Goal: Transaction & Acquisition: Download file/media

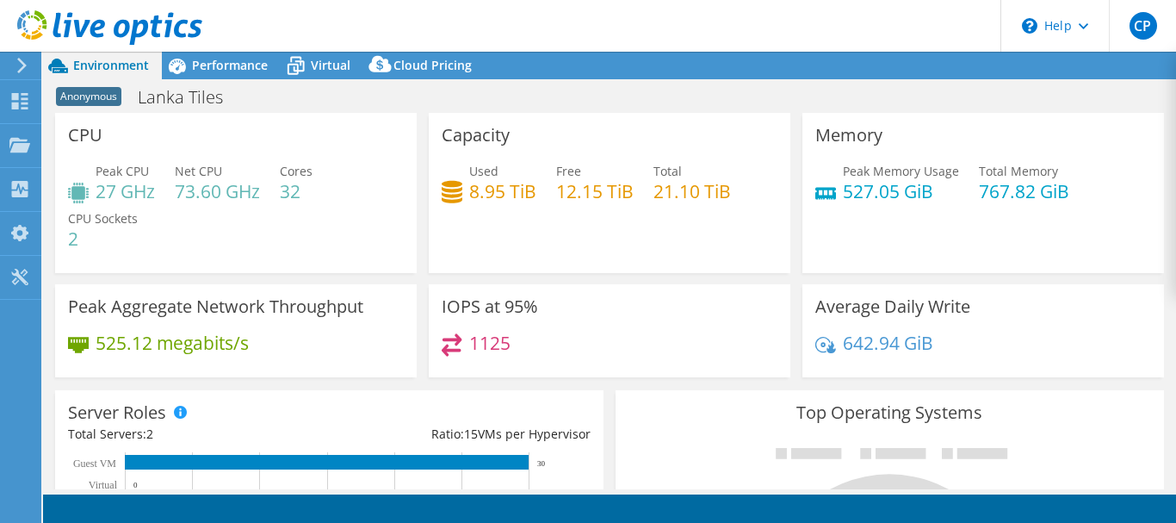
scroll to position [172, 0]
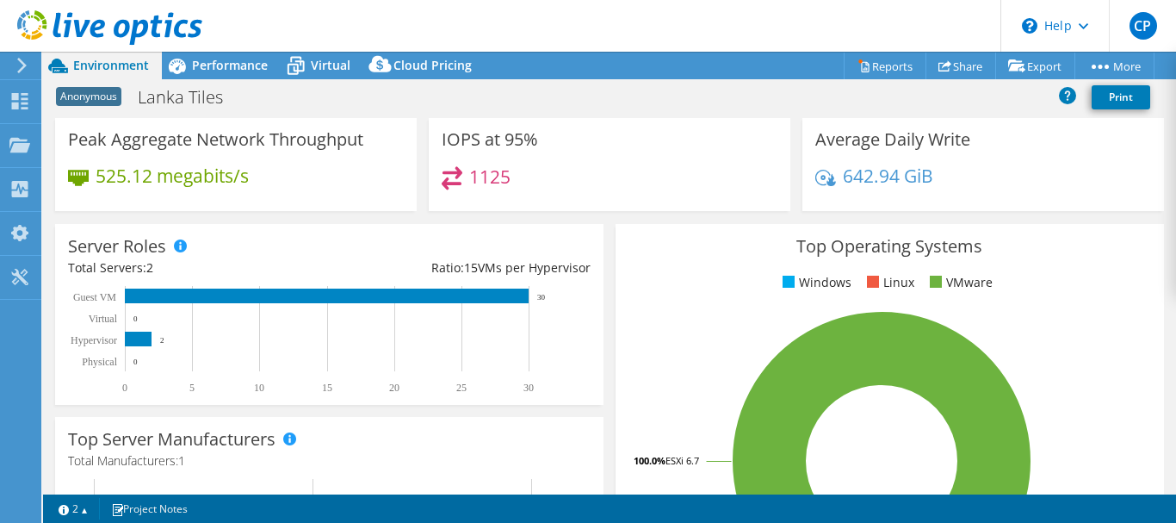
select select "USD"
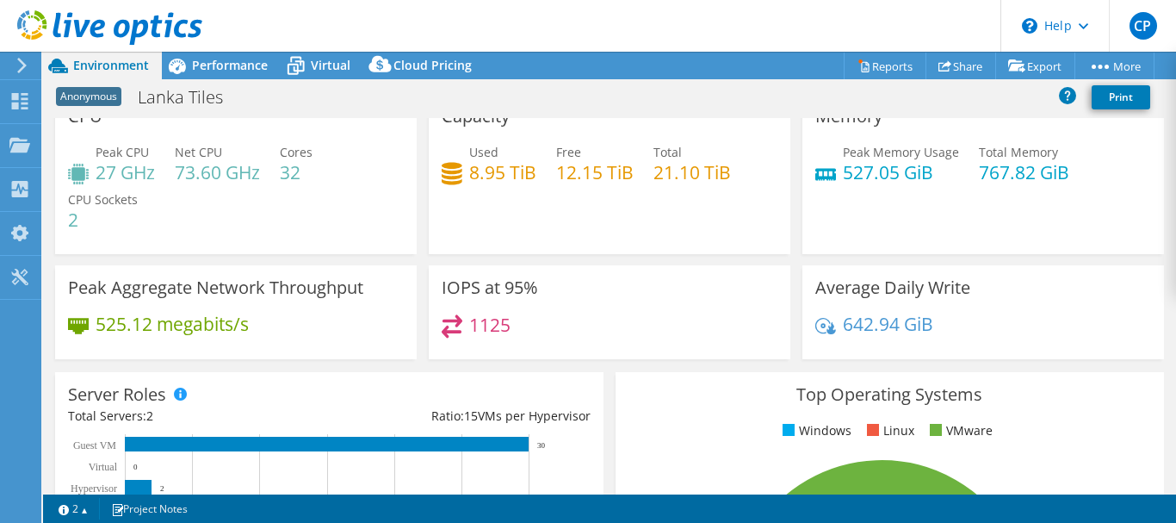
scroll to position [0, 0]
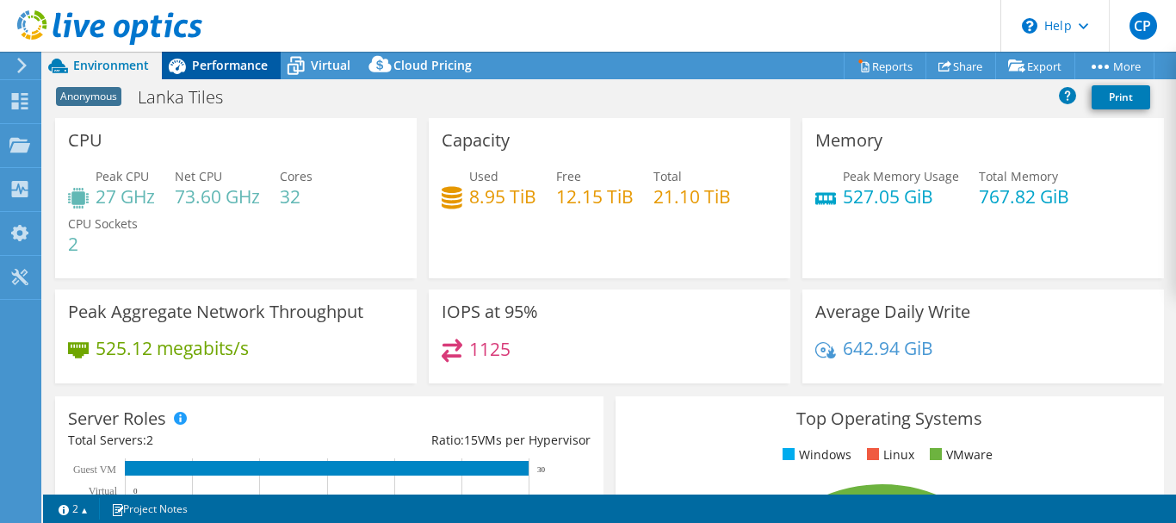
click at [216, 67] on span "Performance" at bounding box center [230, 65] width 76 height 16
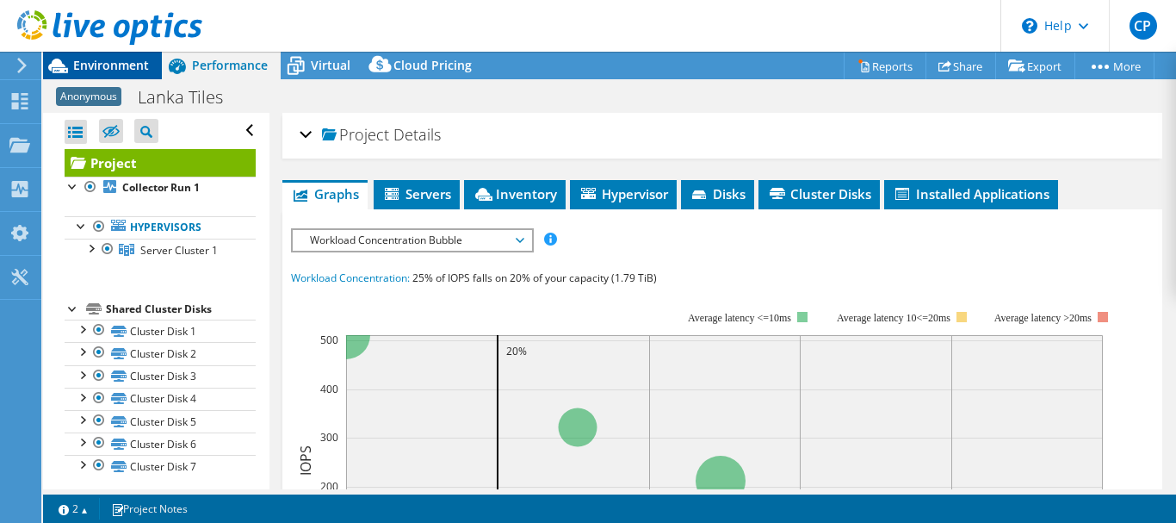
click at [108, 63] on span "Environment" at bounding box center [111, 65] width 76 height 16
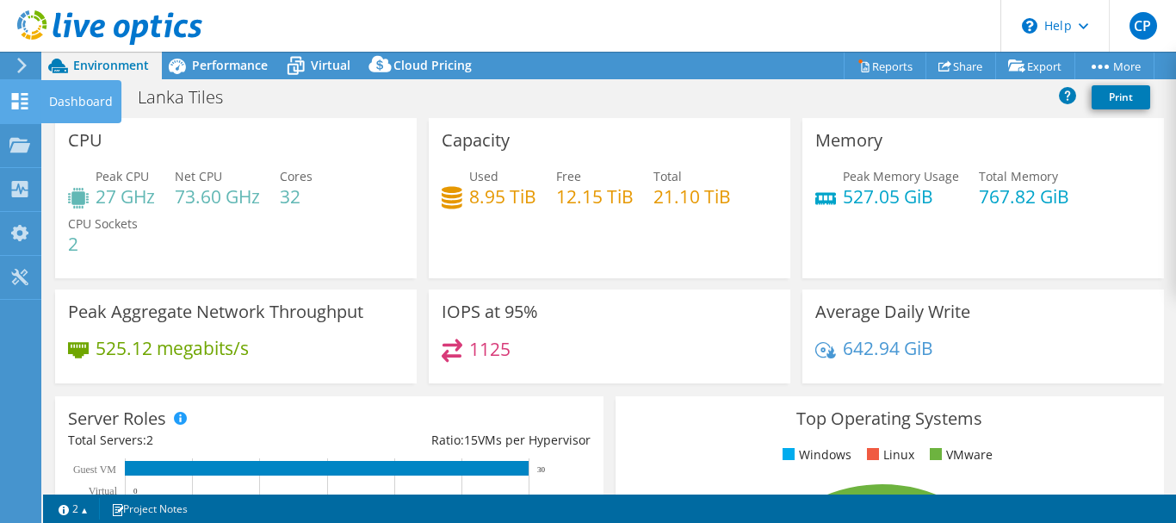
click at [15, 94] on use at bounding box center [20, 101] width 16 height 16
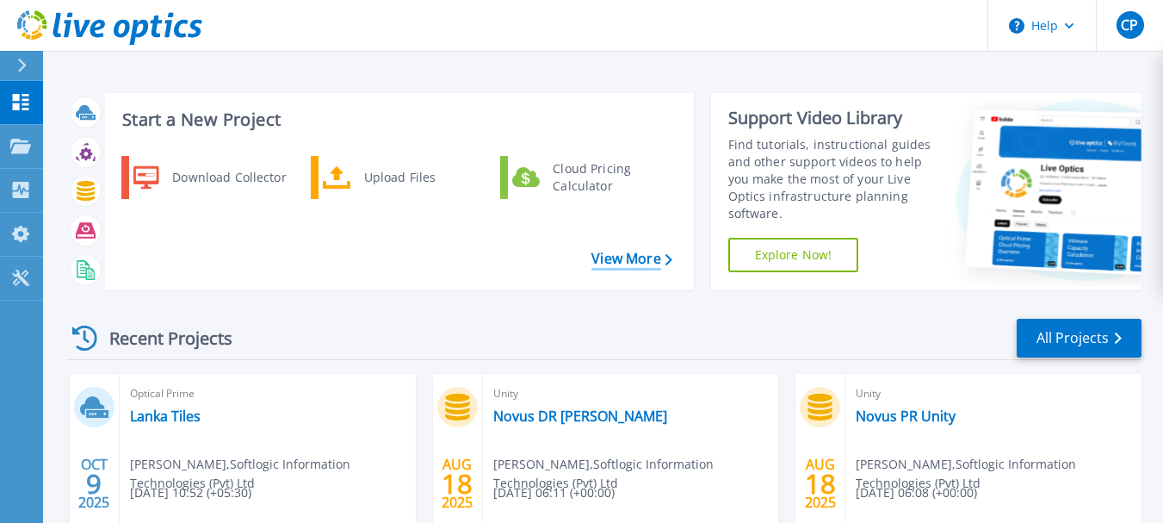
click at [624, 262] on link "View More" at bounding box center [632, 259] width 80 height 16
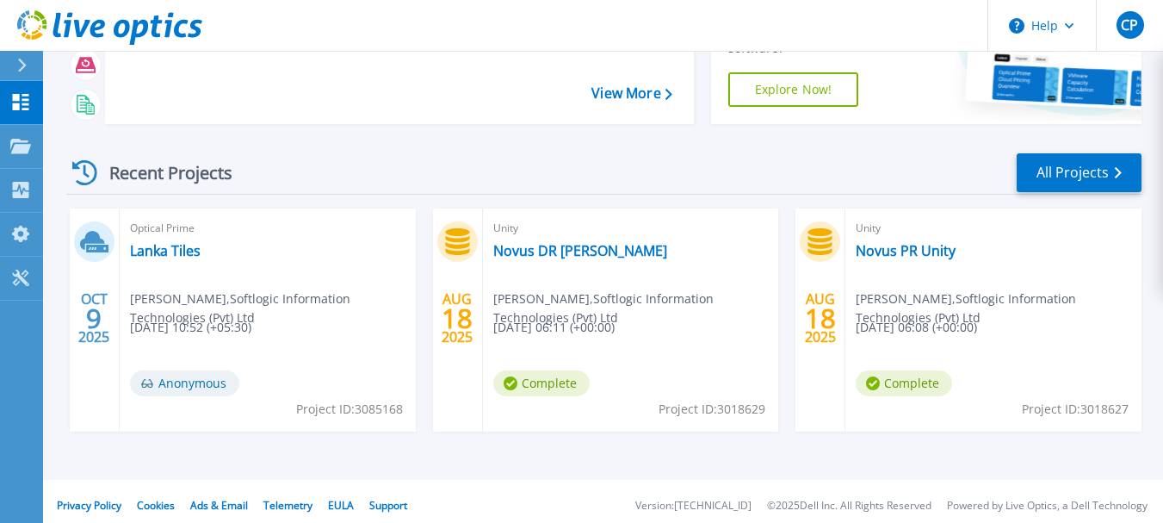
scroll to position [174, 0]
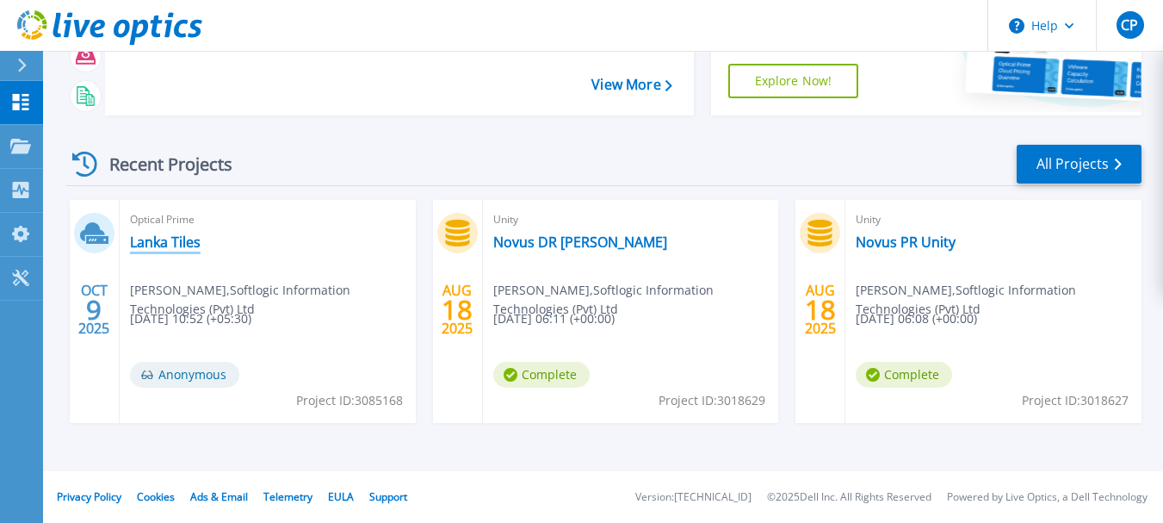
click at [165, 241] on link "Lanka Tiles" at bounding box center [165, 241] width 71 height 17
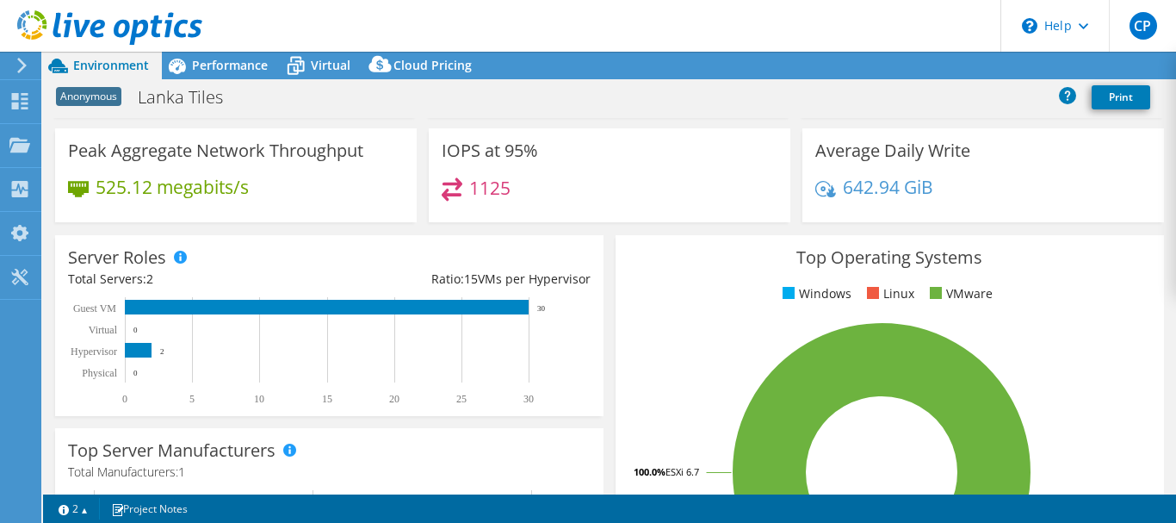
select select "USD"
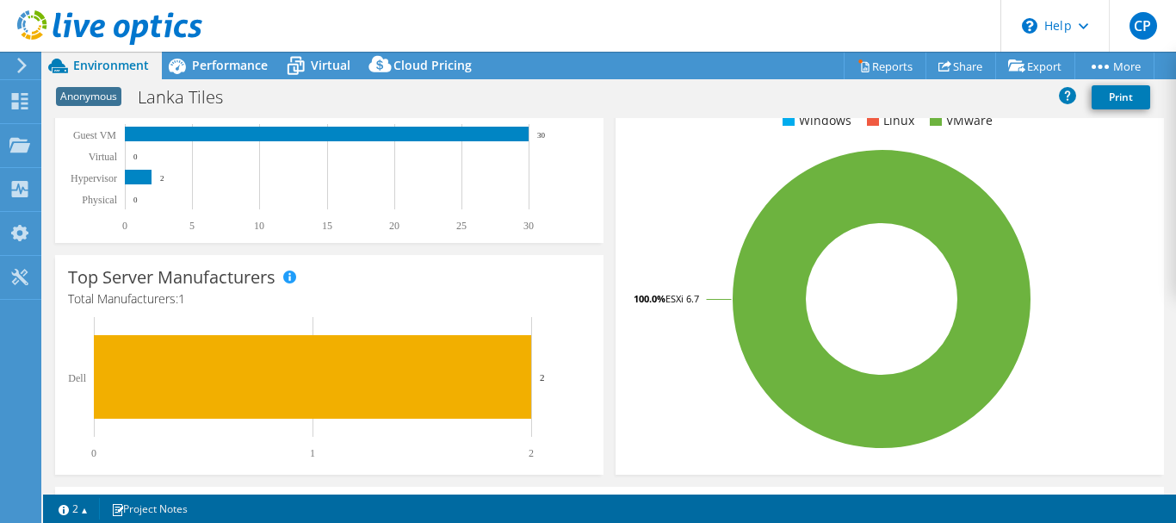
scroll to position [330, 0]
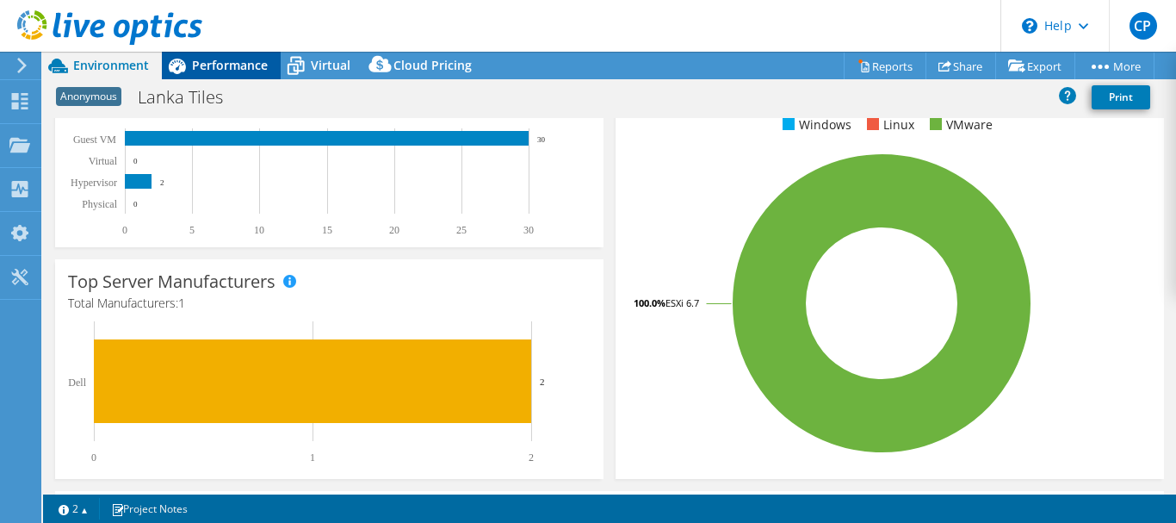
click at [201, 71] on span "Performance" at bounding box center [230, 65] width 76 height 16
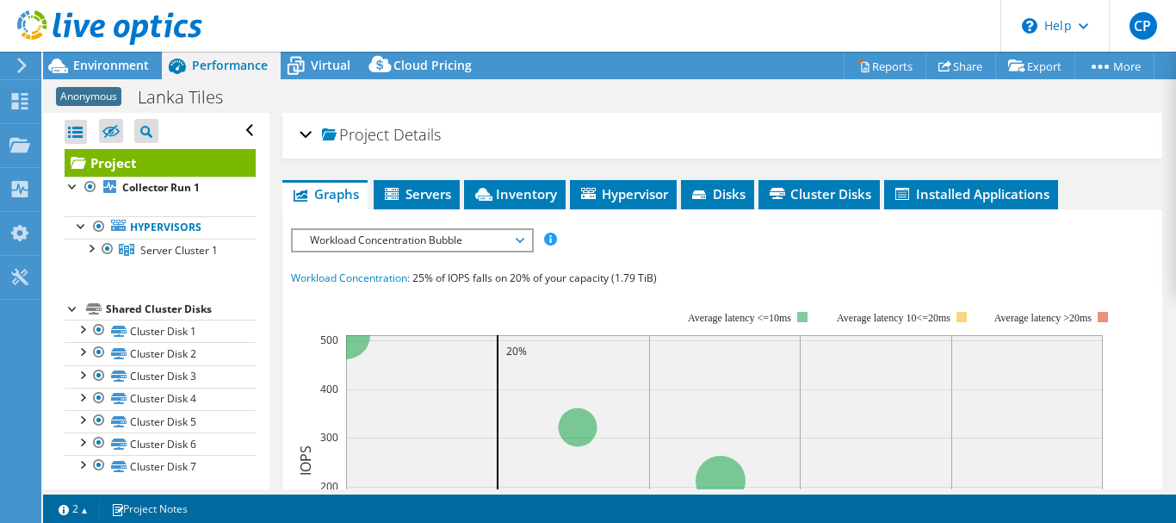
scroll to position [0, 0]
click at [414, 195] on span "Servers" at bounding box center [416, 193] width 69 height 17
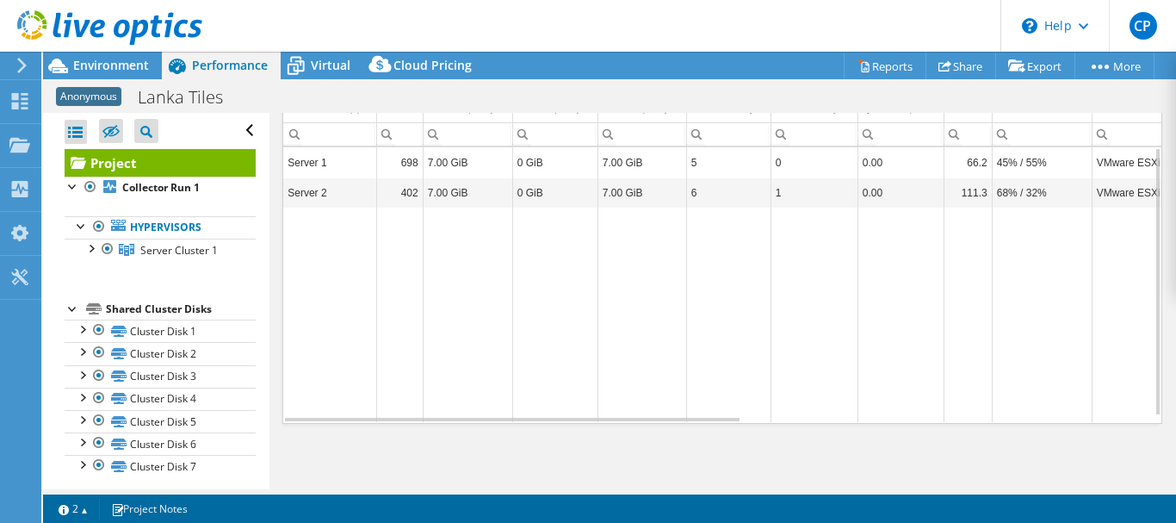
scroll to position [65, 0]
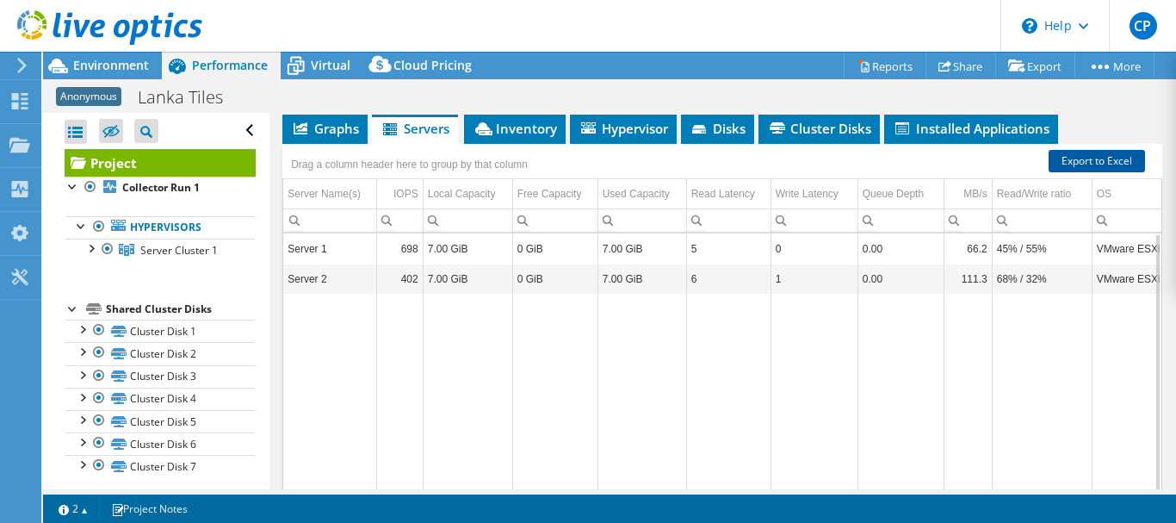
click at [1099, 159] on link "Export to Excel" at bounding box center [1097, 161] width 96 height 22
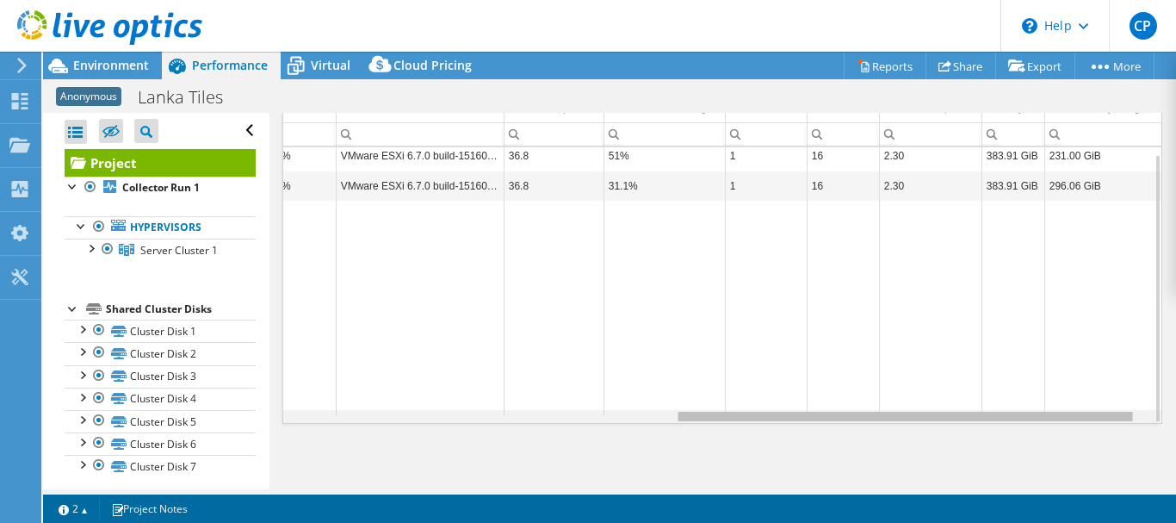
drag, startPoint x: 648, startPoint y: 418, endPoint x: 1022, endPoint y: 431, distance: 373.9
click at [1039, 431] on body "CP End User Chalani Perera [EMAIL_ADDRESS][DOMAIN_NAME] Softlogic Information T…" at bounding box center [588, 261] width 1176 height 523
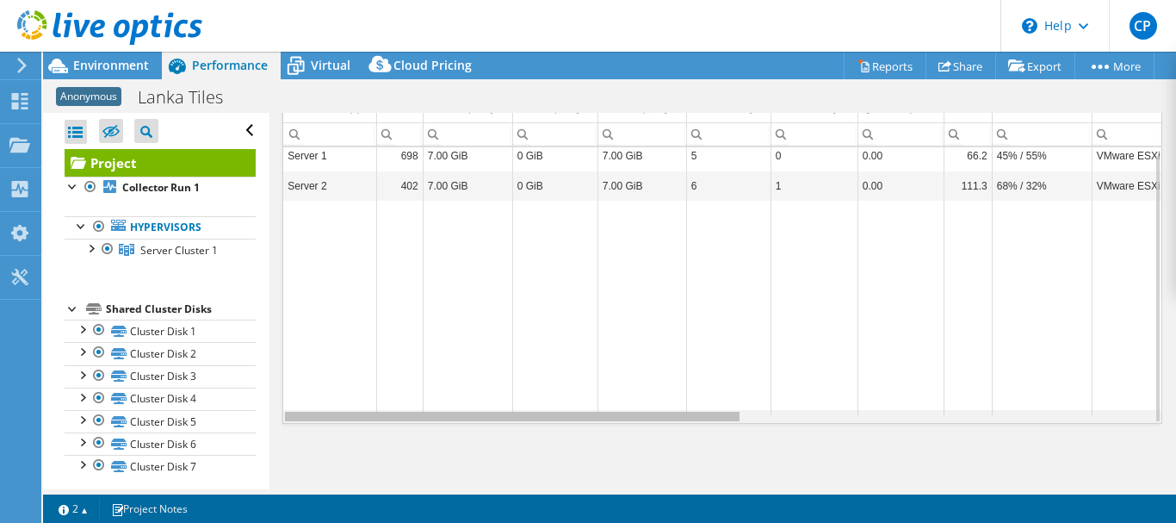
drag, startPoint x: 799, startPoint y: 420, endPoint x: 267, endPoint y: 422, distance: 532.1
click at [267, 422] on body "CP End User Chalani Perera [EMAIL_ADDRESS][DOMAIN_NAME] Softlogic Information T…" at bounding box center [588, 261] width 1176 height 523
